Goal: Information Seeking & Learning: Check status

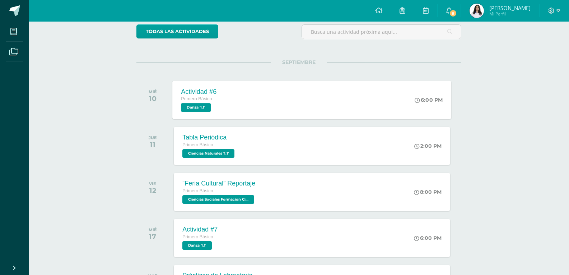
scroll to position [62, 0]
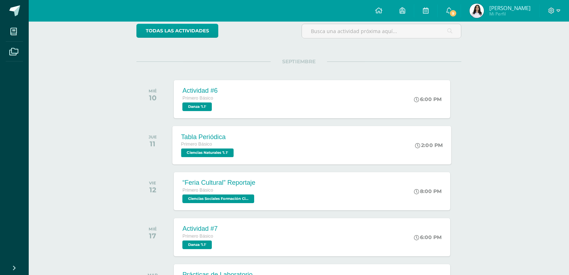
click at [244, 139] on div "Tabla Periódica Primero Básico Ciencias Naturales '1.1'" at bounding box center [209, 145] width 72 height 38
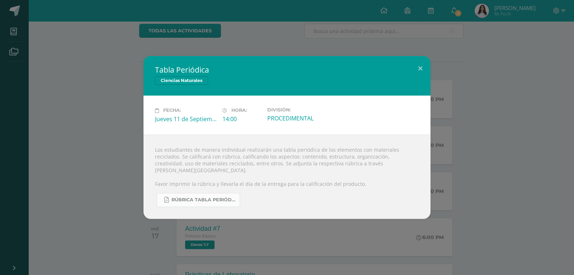
click at [221, 193] on link "RÚBRICA TABLA PERIÓDICA.pdf" at bounding box center [198, 200] width 83 height 14
click at [36, 66] on div "Tabla Periódica Ciencias Naturales Fecha: Jueves 11 de Septiembre Hora: 14:00 D…" at bounding box center [287, 137] width 568 height 162
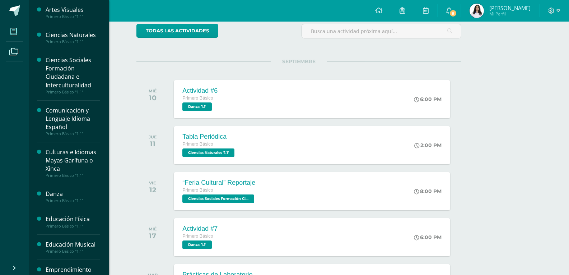
click at [14, 39] on span at bounding box center [14, 31] width 16 height 16
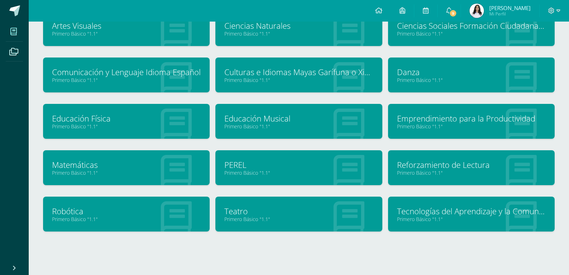
scroll to position [63, 0]
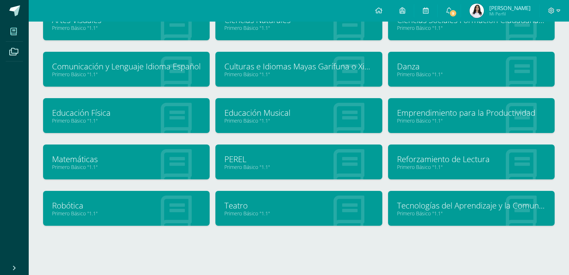
click at [333, 205] on link "Teatro" at bounding box center [298, 205] width 149 height 11
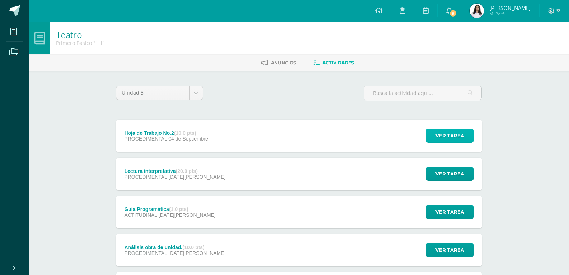
click at [451, 139] on span "Ver tarea" at bounding box center [449, 135] width 29 height 13
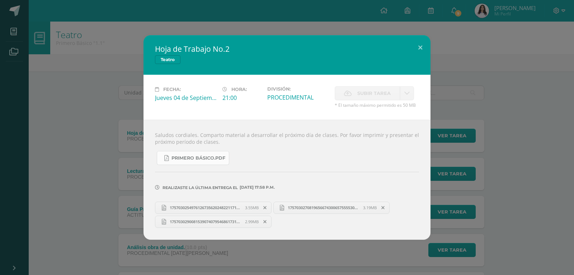
click at [186, 162] on link "Primero Básico.pdf" at bounding box center [193, 158] width 72 height 14
click at [434, 32] on div "Hoja de Trabajo No.2 Teatro Fecha: [DATE] Hora: 21:00 División: Subir tarea Can…" at bounding box center [287, 137] width 574 height 275
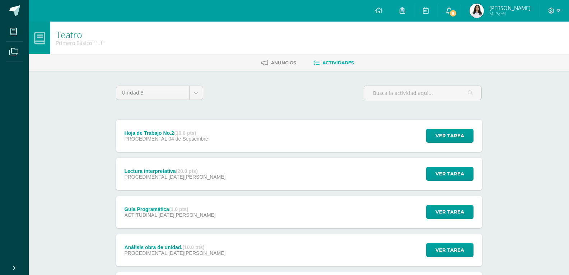
click at [453, 9] on link "9" at bounding box center [448, 11] width 23 height 22
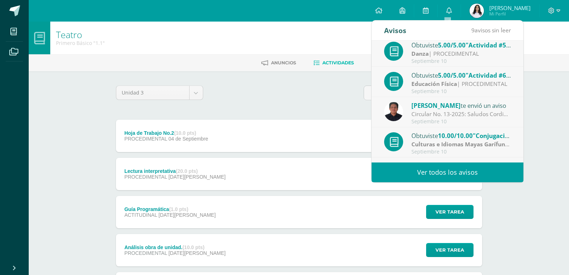
scroll to position [120, 0]
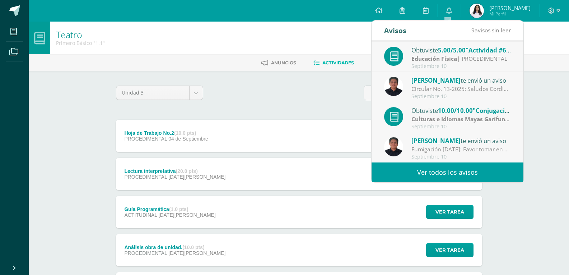
click at [553, 137] on div "Teatro Primero Básico "1.1" [GEOGRAPHIC_DATA] Actividades Unidad 3 Unidad 1 Uni…" at bounding box center [299, 187] width 540 height 330
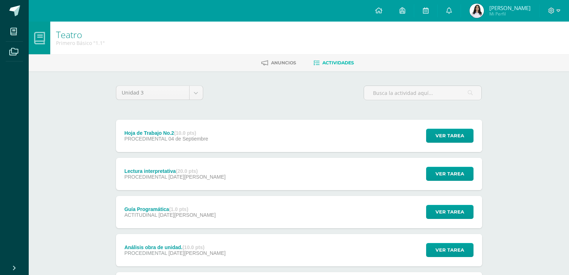
click at [479, 13] on img at bounding box center [476, 11] width 14 height 14
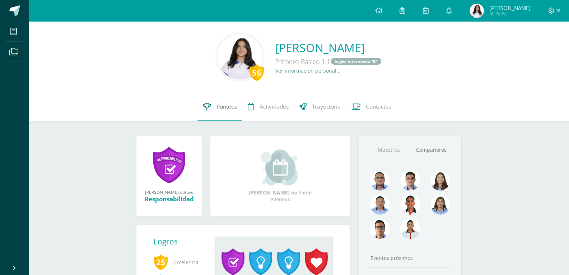
click at [214, 108] on link "Punteos" at bounding box center [219, 106] width 45 height 29
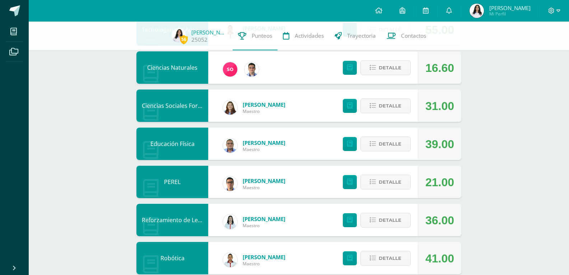
scroll to position [456, 0]
